Goal: Task Accomplishment & Management: Manage account settings

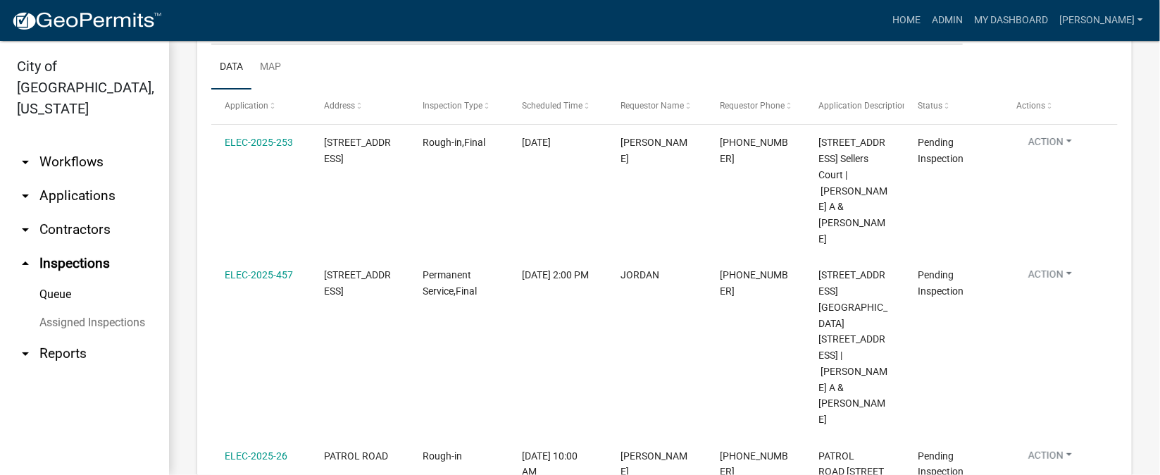
scroll to position [316, 0]
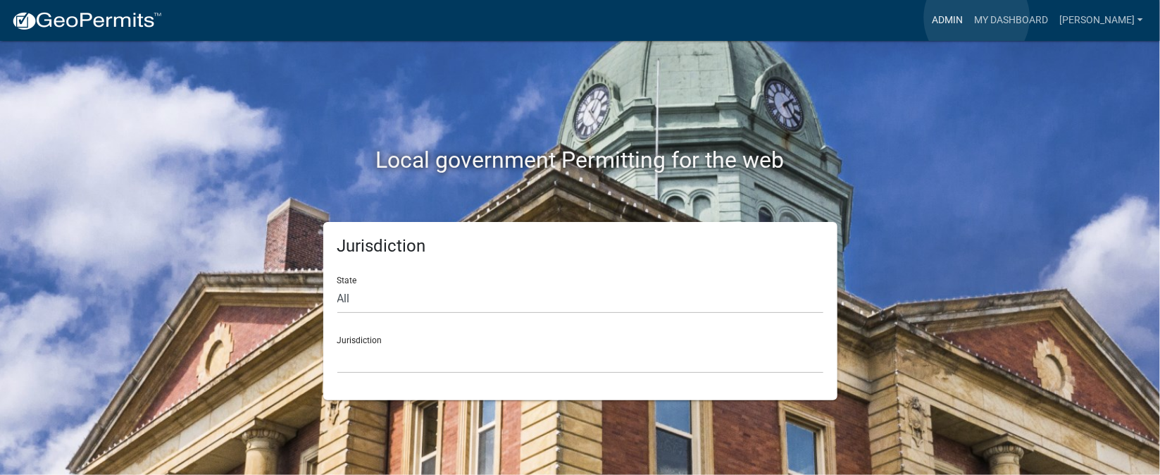
click at [968, 18] on link "Admin" at bounding box center [947, 20] width 42 height 27
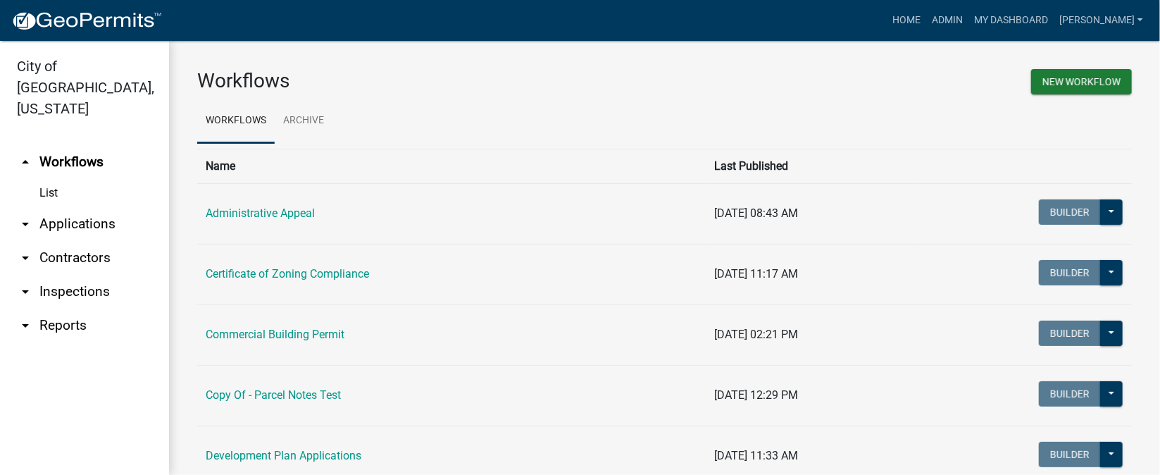
click at [82, 275] on link "arrow_drop_down Inspections" at bounding box center [84, 292] width 169 height 34
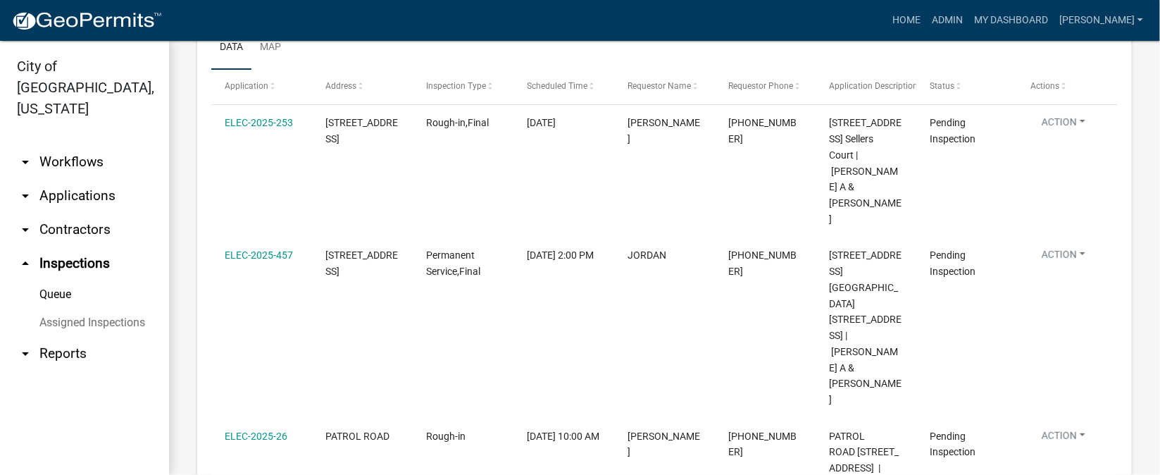
scroll to position [201, 0]
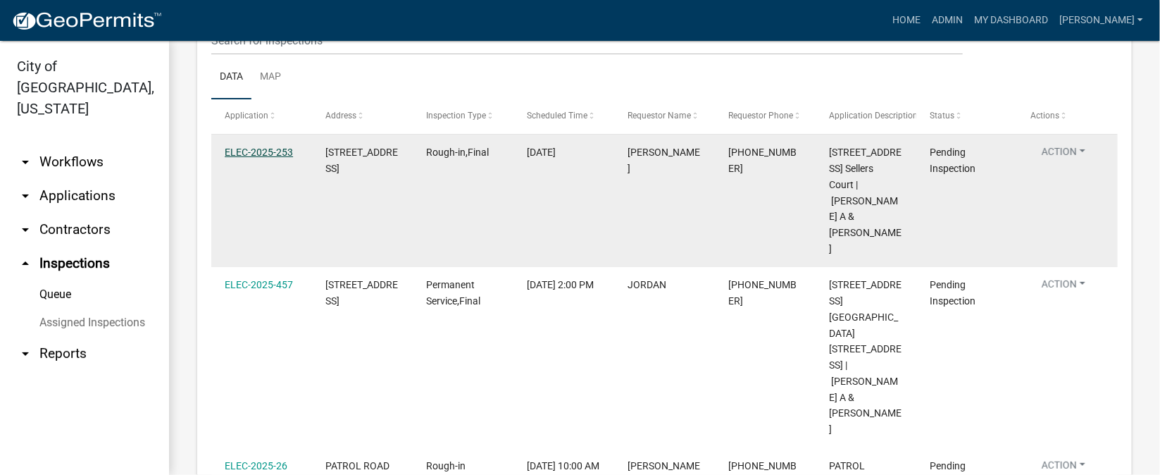
click at [270, 154] on link "ELEC-2025-253" at bounding box center [259, 151] width 68 height 11
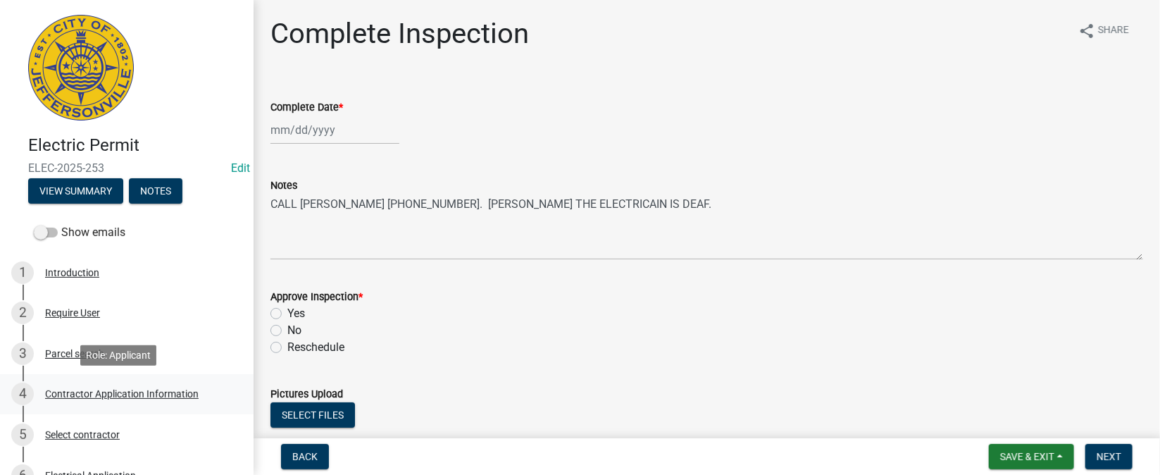
click at [160, 396] on div "Contractor Application Information" at bounding box center [122, 394] width 154 height 10
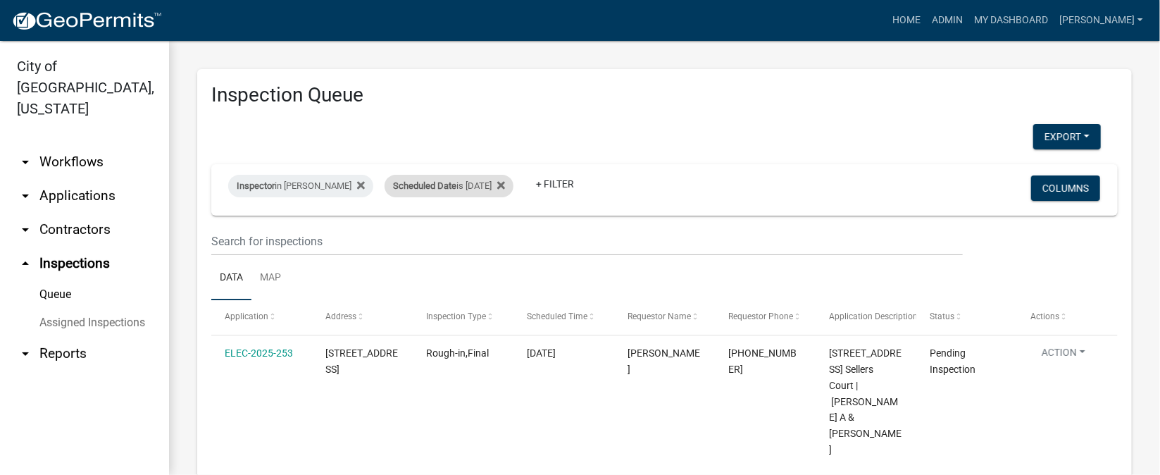
click at [503, 187] on div "Scheduled Date is [DATE]" at bounding box center [448, 186] width 129 height 23
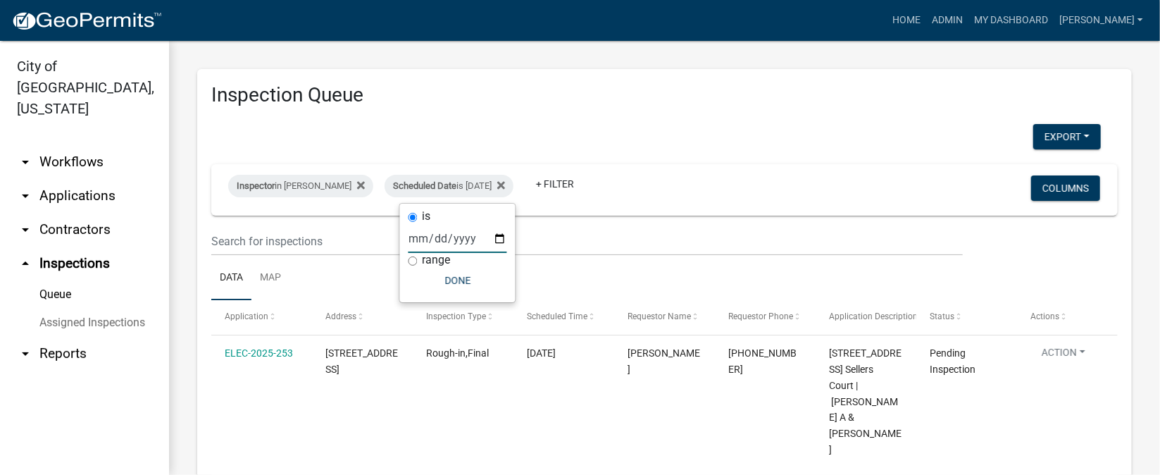
click at [501, 235] on input "[DATE]" at bounding box center [457, 238] width 99 height 29
type input "[DATE]"
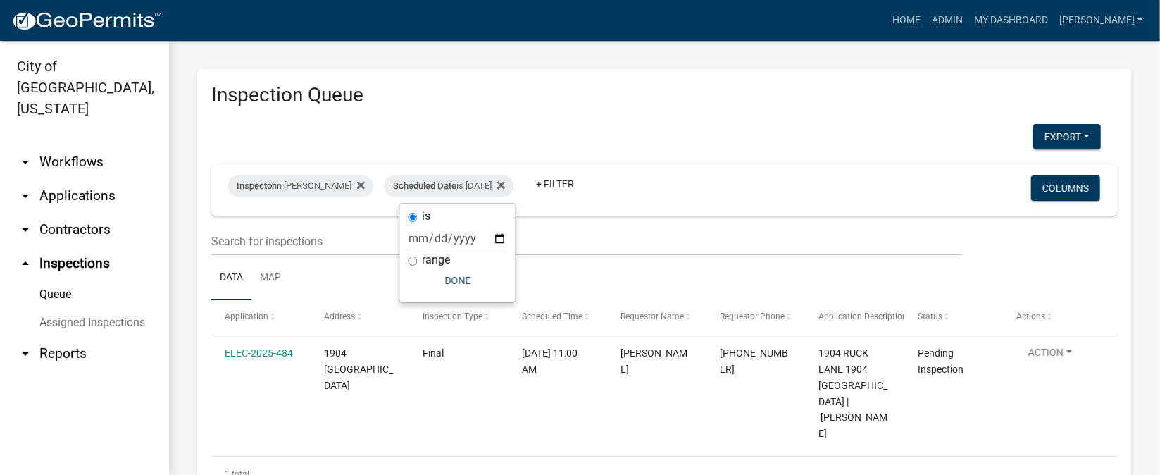
click at [707, 124] on div "Export Excel Format (.xlsx) CSV Format (.csv)" at bounding box center [656, 138] width 911 height 29
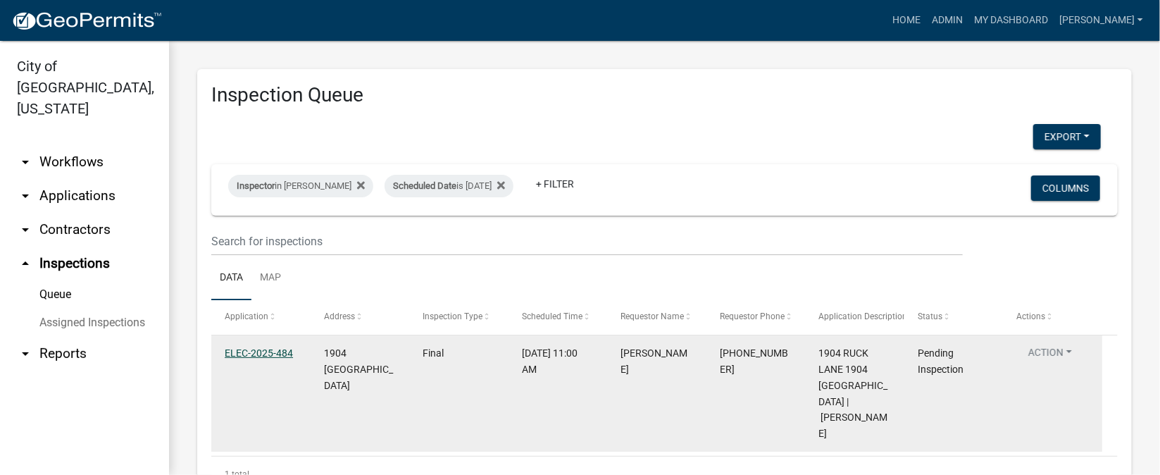
click at [275, 353] on link "ELEC-2025-484" at bounding box center [259, 352] width 68 height 11
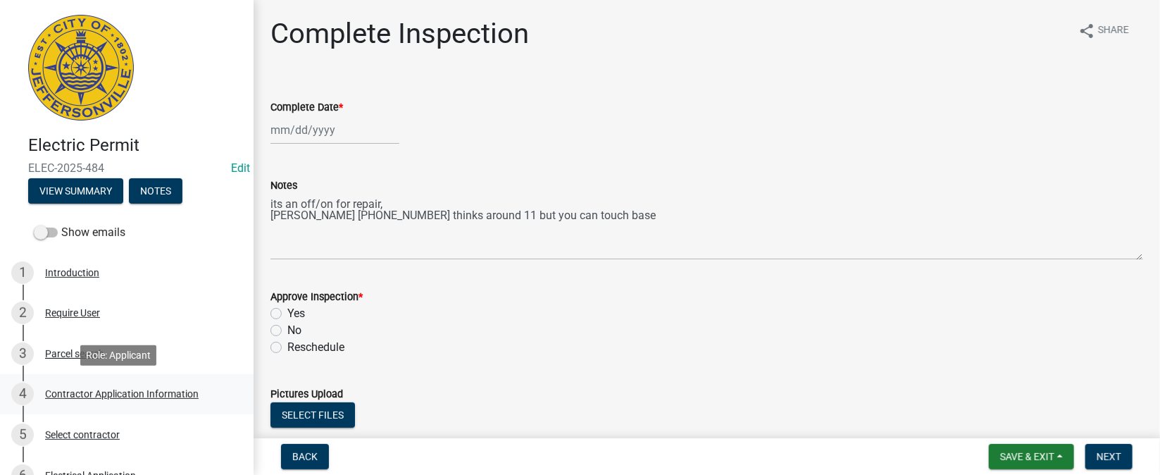
click at [137, 394] on div "Contractor Application Information" at bounding box center [122, 394] width 154 height 10
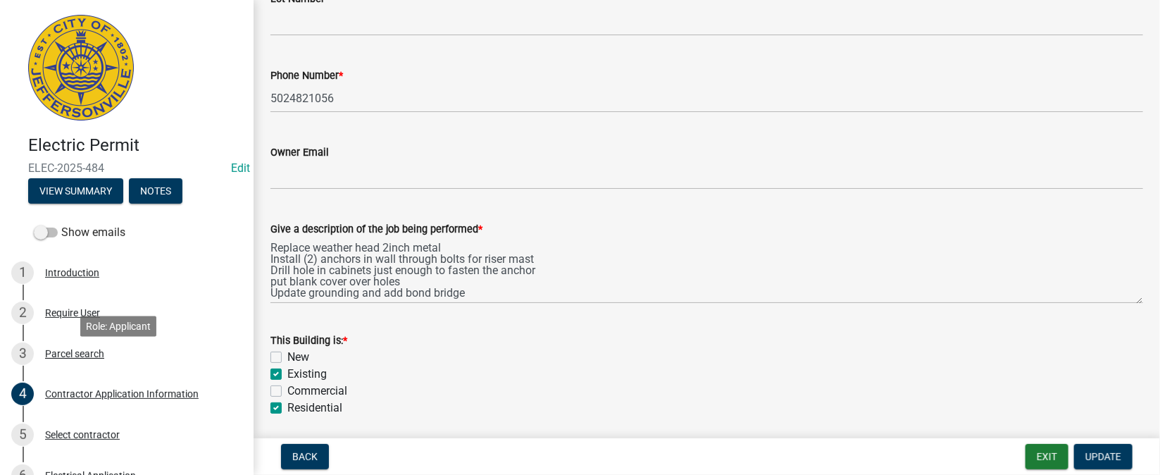
scroll to position [105, 0]
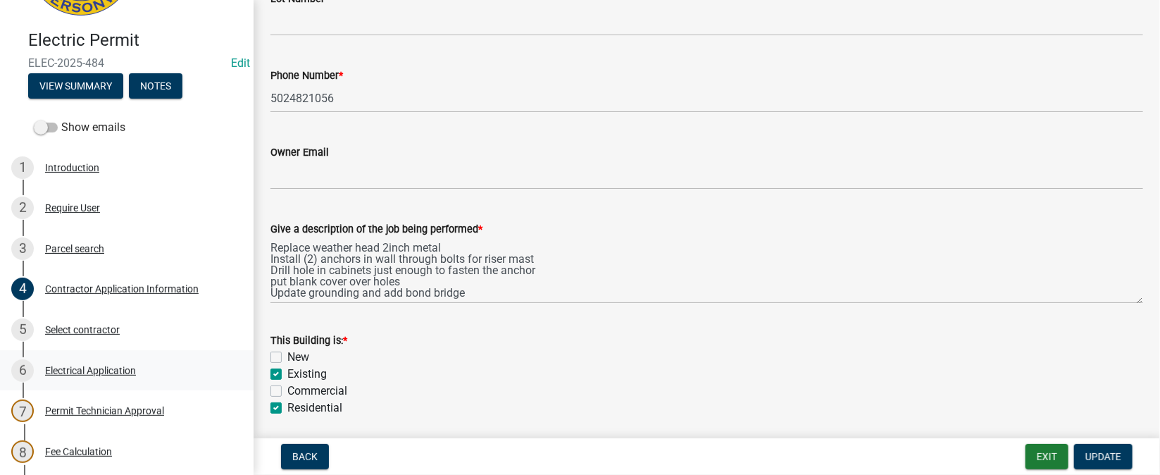
click at [105, 373] on div "Electrical Application" at bounding box center [90, 370] width 91 height 10
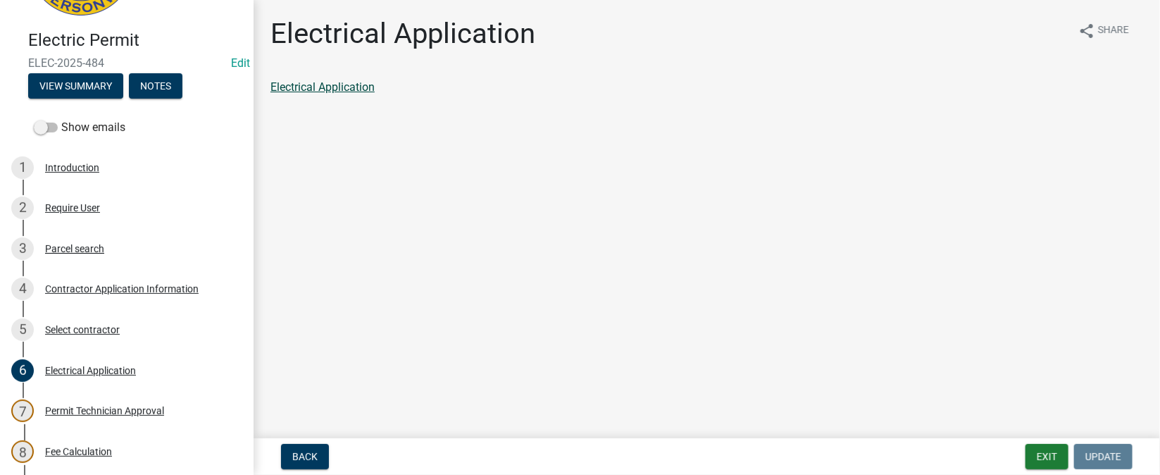
click at [316, 92] on link "Electrical Application" at bounding box center [322, 86] width 104 height 13
click at [64, 450] on div "Fee Calculation" at bounding box center [78, 451] width 67 height 10
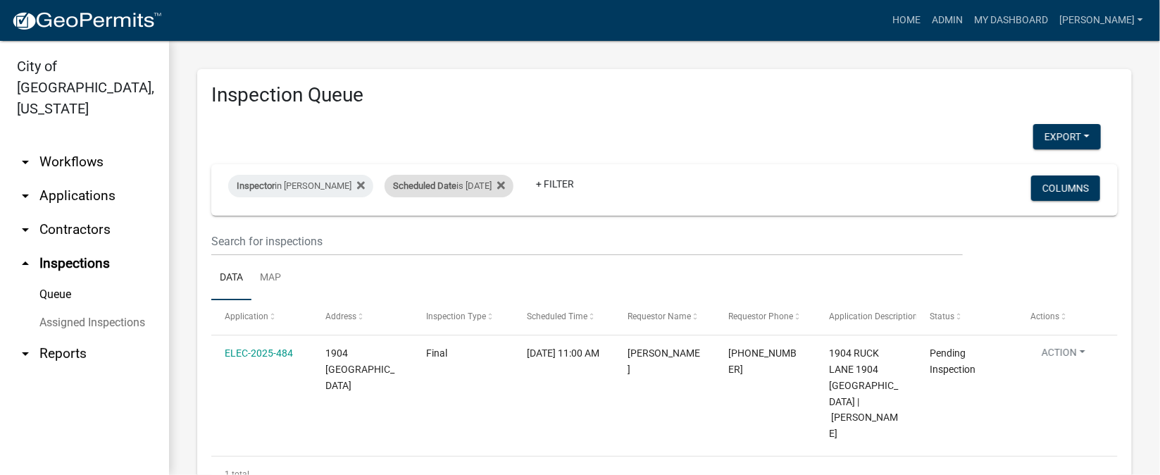
click at [501, 188] on div "Scheduled Date is 09/12/2025" at bounding box center [448, 186] width 129 height 23
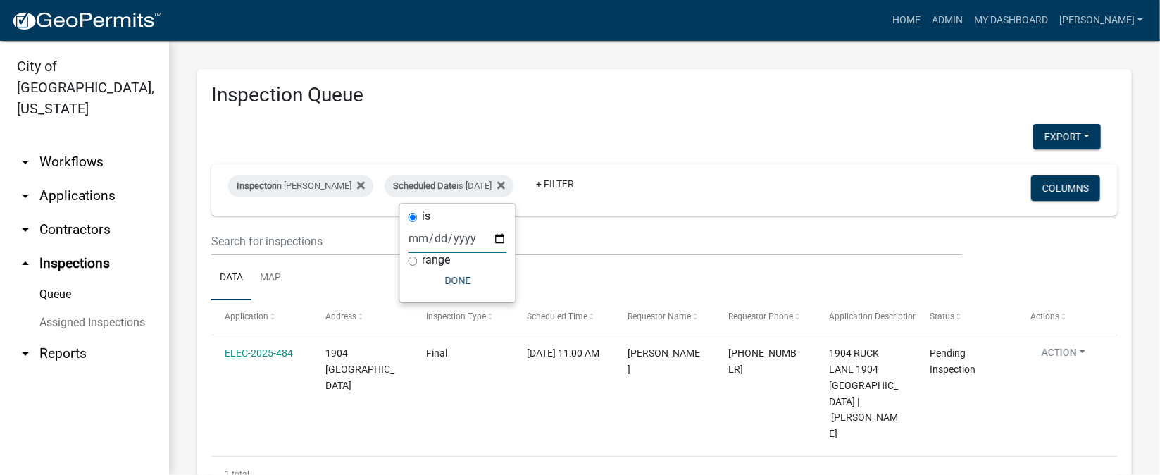
click at [499, 233] on input "2025-09-12" at bounding box center [457, 238] width 99 height 29
type input "2025-09-11"
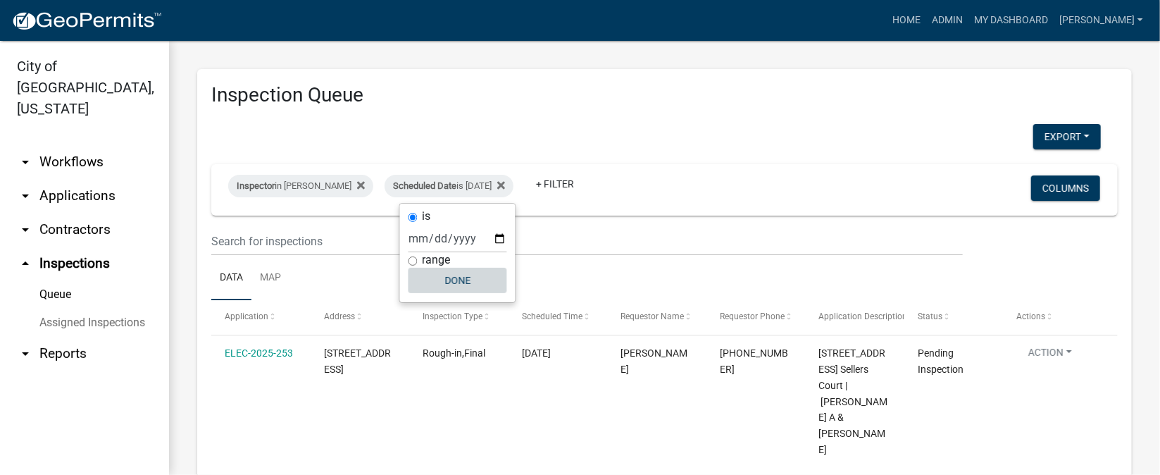
click at [488, 274] on button "Done" at bounding box center [457, 280] width 99 height 25
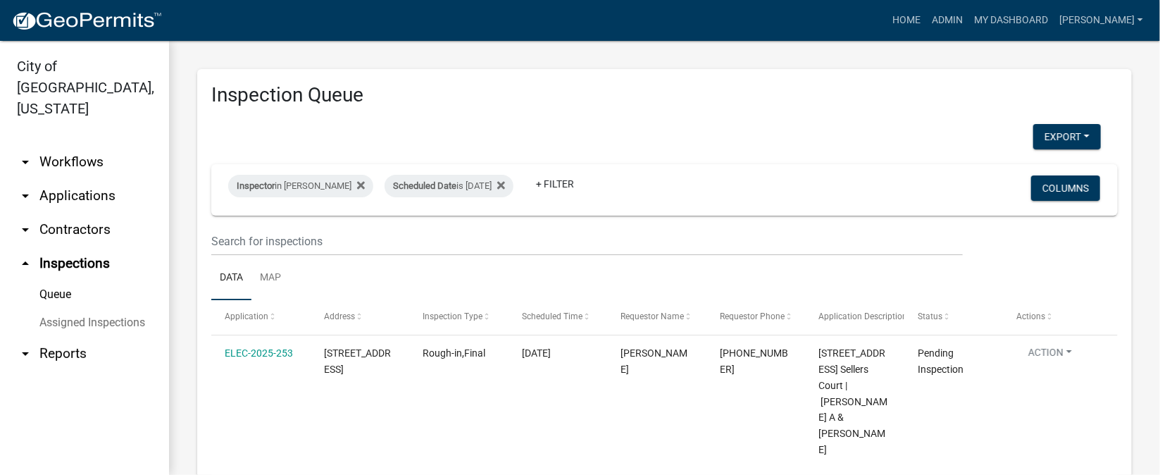
scroll to position [105, 0]
